Goal: Task Accomplishment & Management: Manage account settings

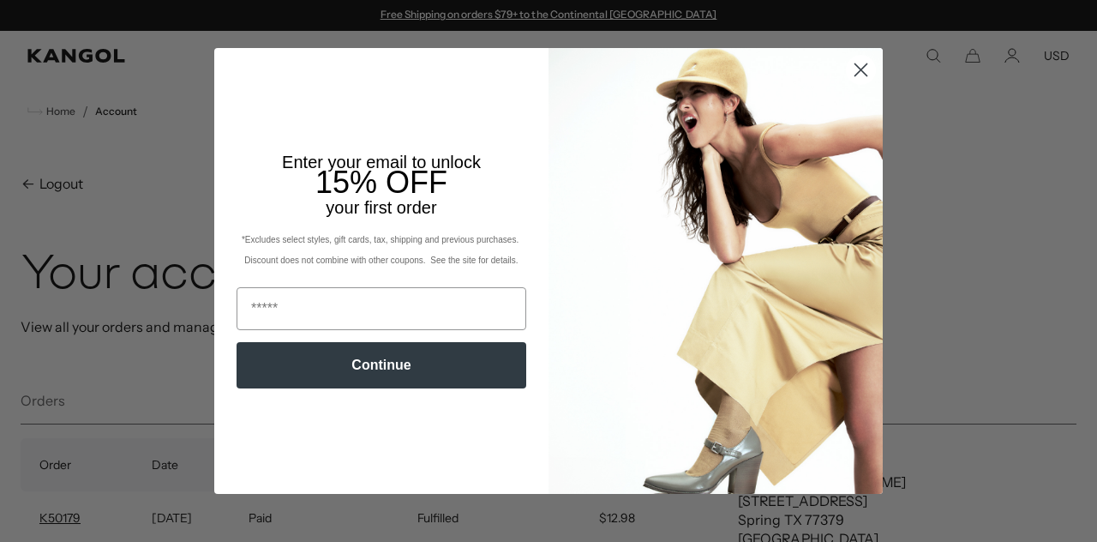
click at [861, 64] on circle "Close dialog" at bounding box center [861, 70] width 28 height 28
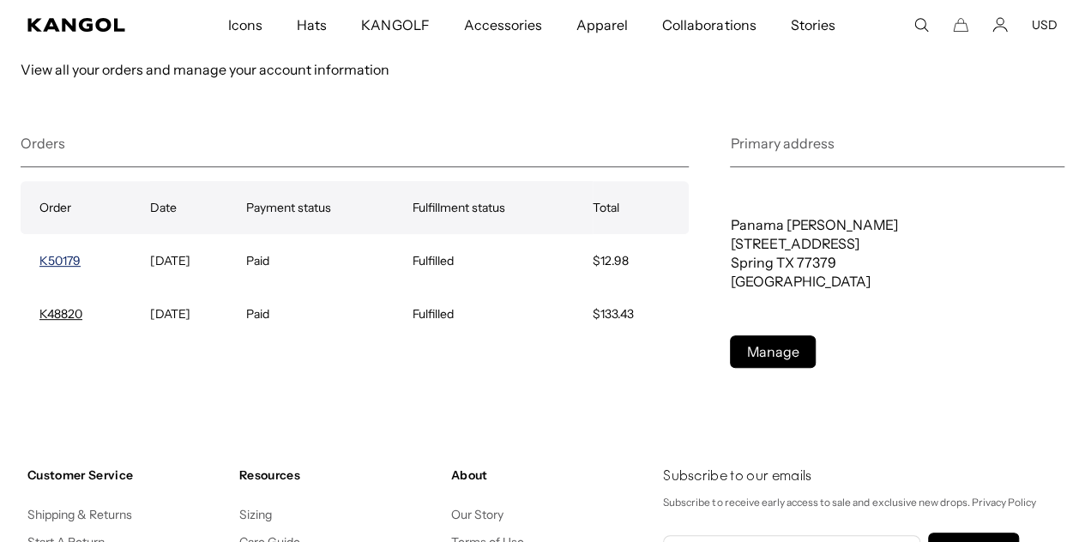
click at [50, 255] on link "K50179" at bounding box center [59, 260] width 41 height 15
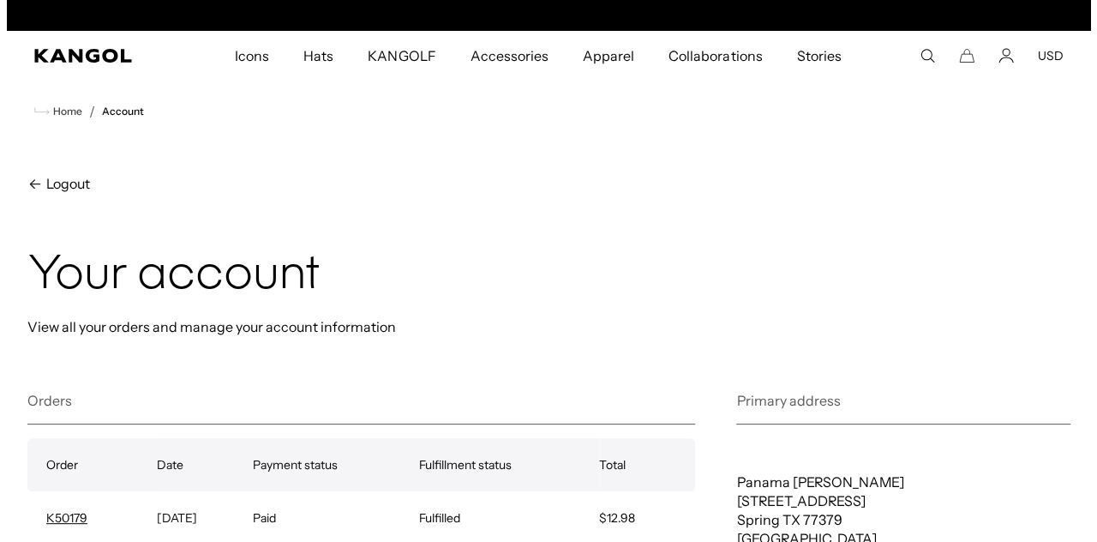
scroll to position [0, 353]
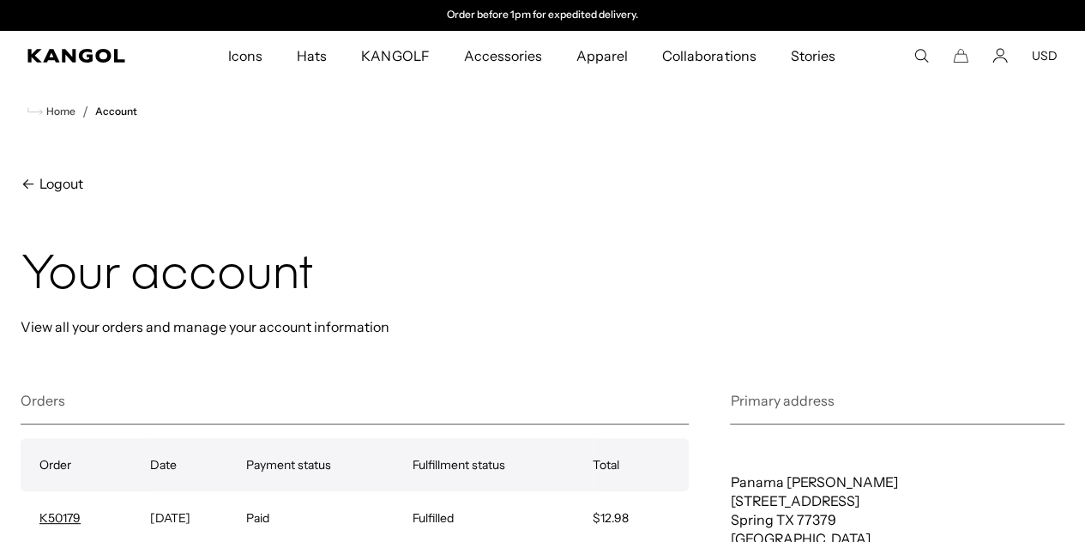
click at [921, 57] on icon "Search here" at bounding box center [920, 55] width 15 height 15
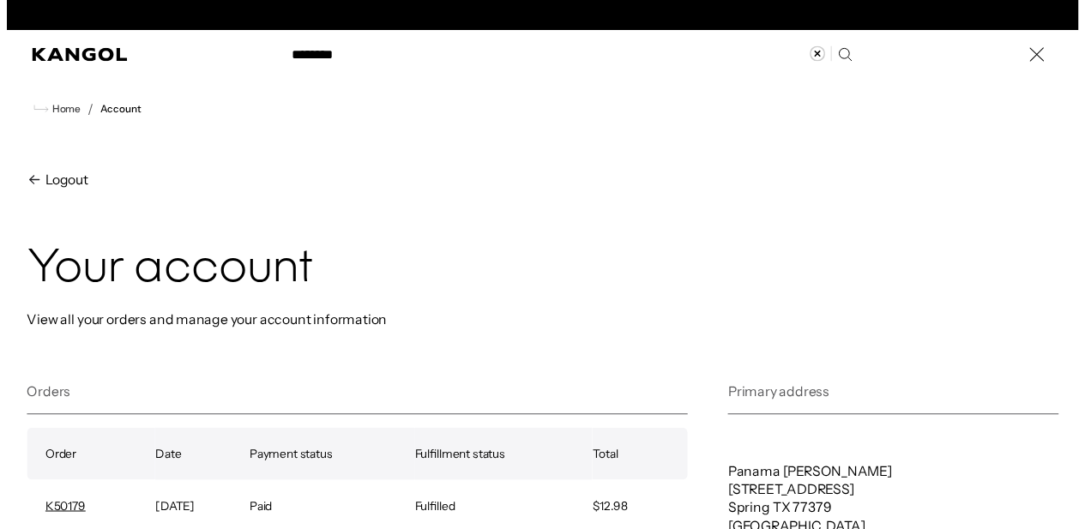
scroll to position [0, 0]
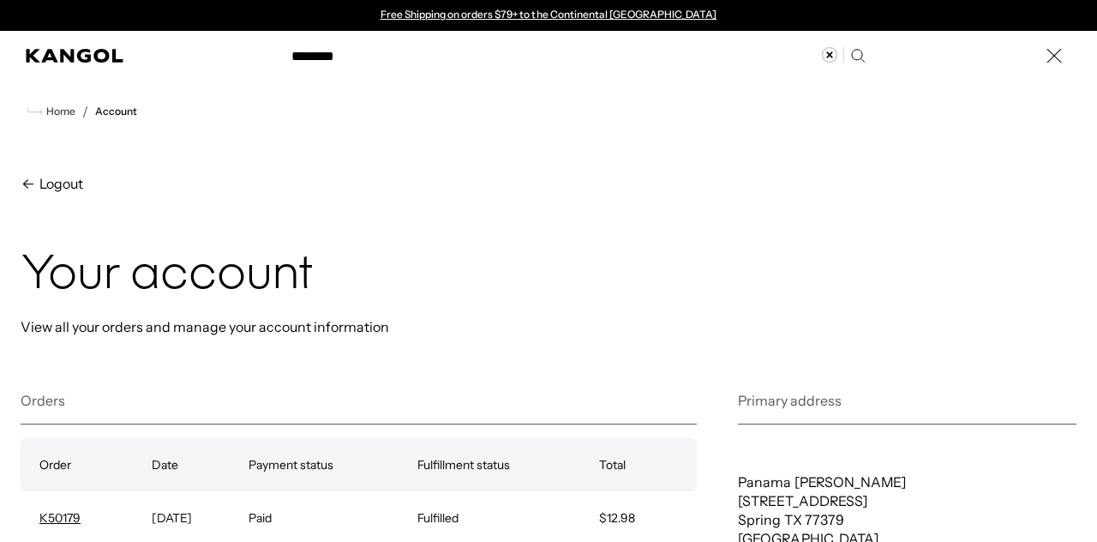
type input "********"
